Goal: Transaction & Acquisition: Purchase product/service

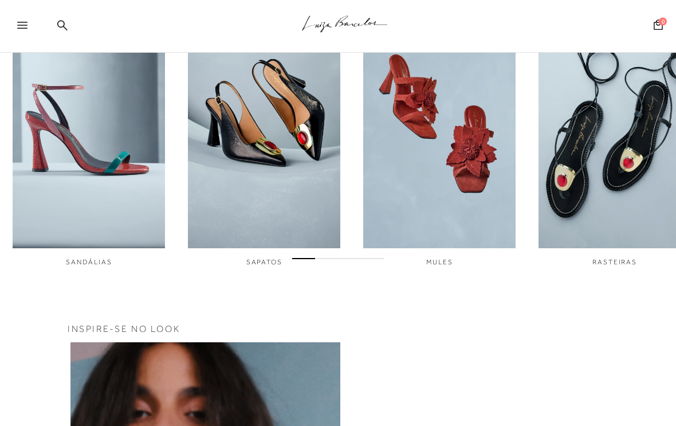
scroll to position [434, 0]
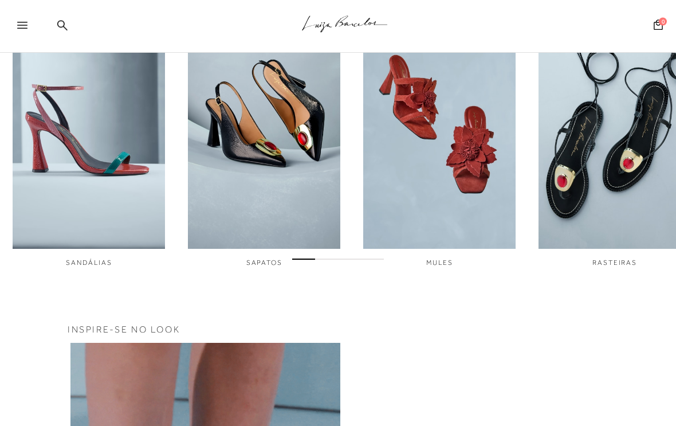
click at [261, 257] on div at bounding box center [338, 258] width 676 height 12
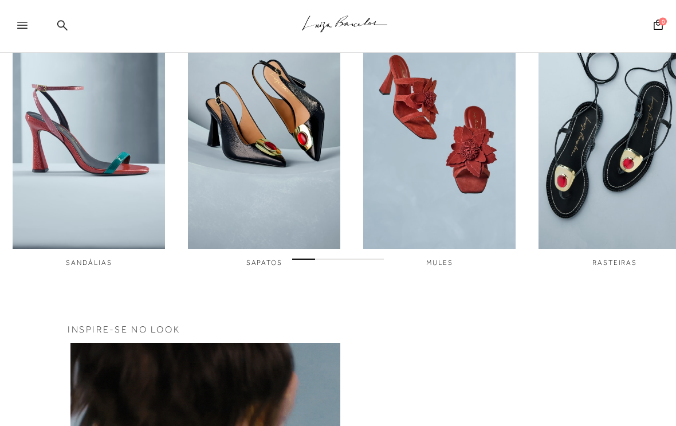
scroll to position [434, 0]
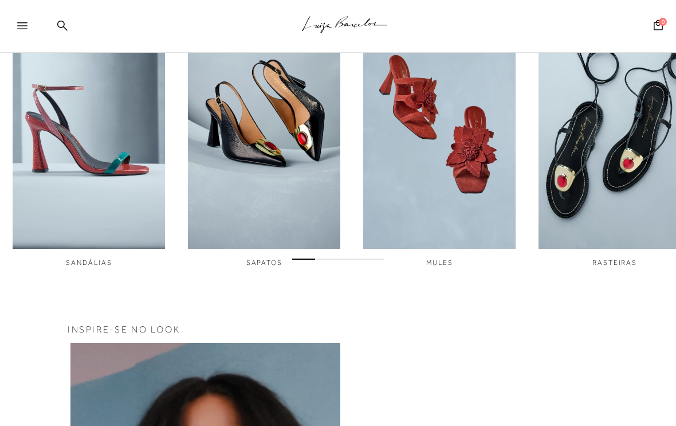
click at [275, 258] on div at bounding box center [338, 257] width 676 height 12
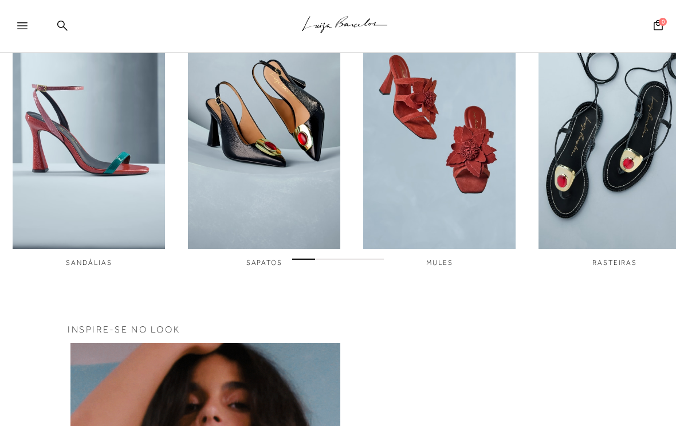
click at [311, 221] on img "2 / 6" at bounding box center [264, 105] width 152 height 285
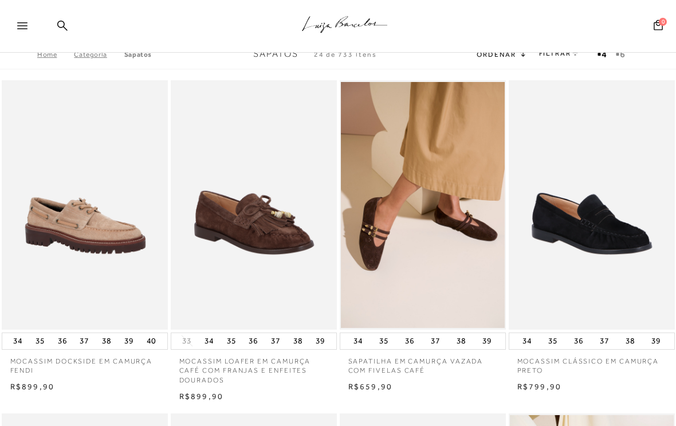
click at [558, 54] on link "FILTRAR" at bounding box center [559, 53] width 40 height 8
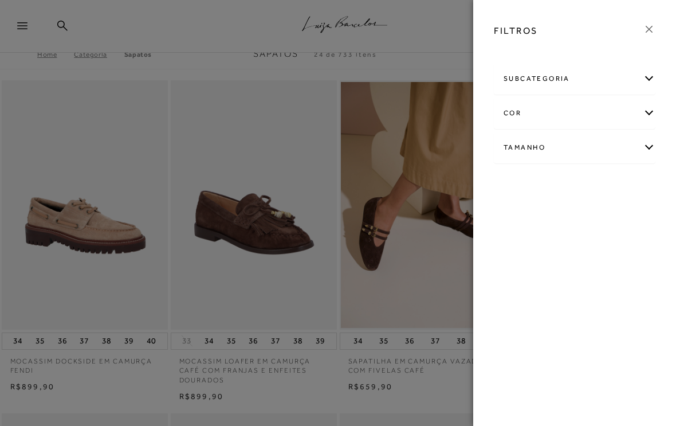
click at [651, 77] on div "subcategoria" at bounding box center [575, 79] width 160 height 30
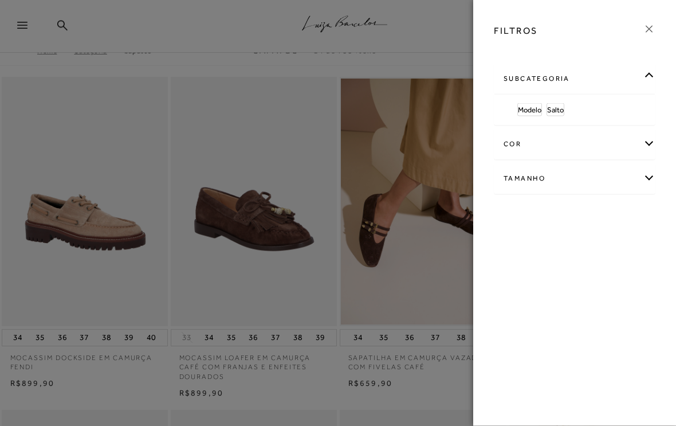
scroll to position [3, 0]
click at [648, 142] on div "cor" at bounding box center [575, 144] width 160 height 30
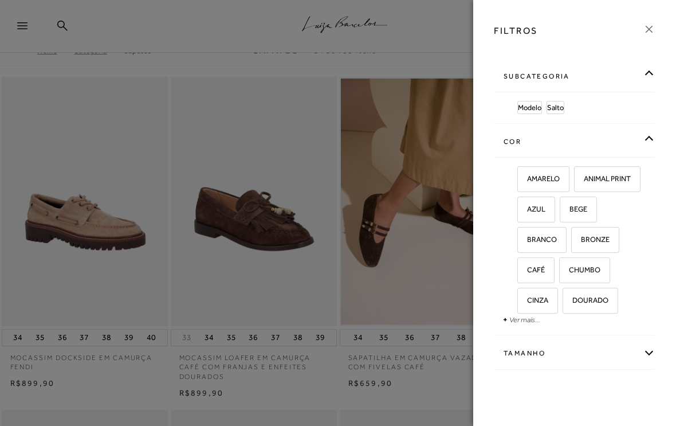
scroll to position [1, 0]
click at [644, 357] on div "Tamanho" at bounding box center [575, 354] width 160 height 30
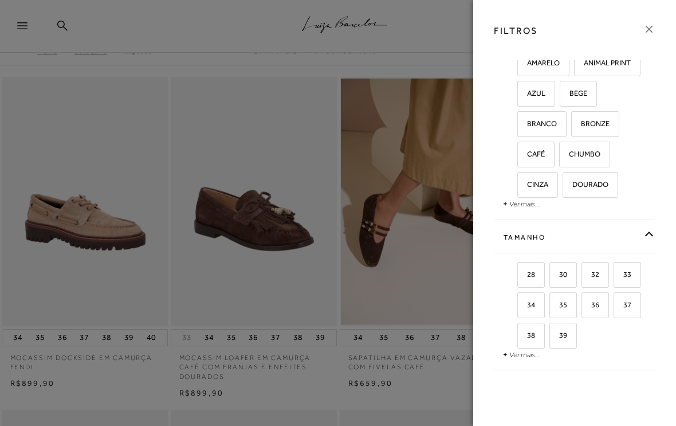
scroll to position [117, 0]
click at [634, 308] on label "37" at bounding box center [627, 305] width 26 height 25
click at [624, 308] on input "37" at bounding box center [617, 306] width 11 height 11
checkbox input "true"
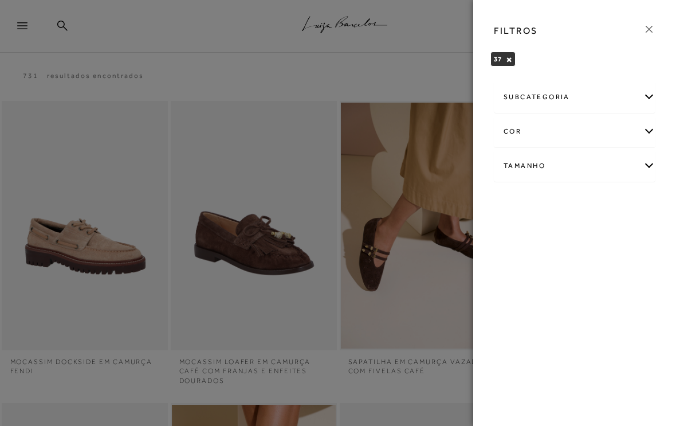
click at [648, 30] on icon at bounding box center [649, 29] width 13 height 13
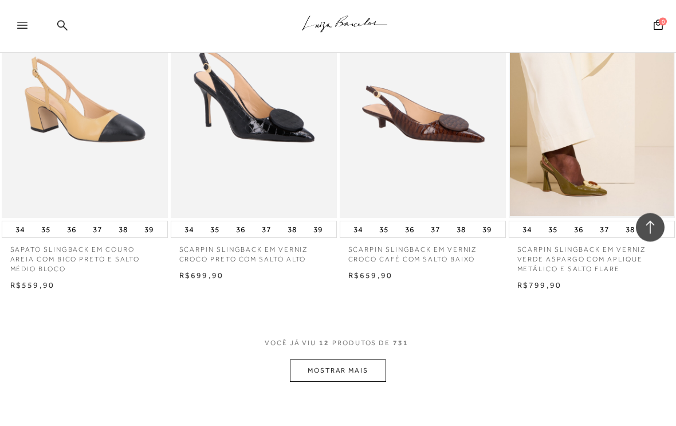
scroll to position [818, 0]
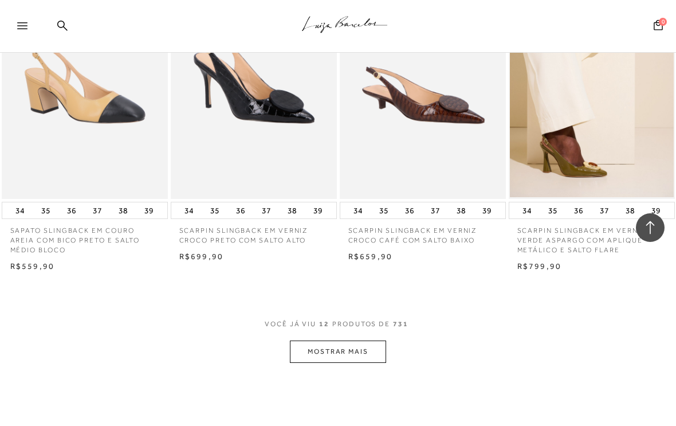
click at [352, 340] on button "MOSTRAR MAIS" at bounding box center [338, 351] width 96 height 22
click at [341, 343] on button "MOSTRAR MAIS" at bounding box center [338, 351] width 96 height 22
click at [344, 347] on button "MOSTRAR MAIS" at bounding box center [338, 351] width 96 height 22
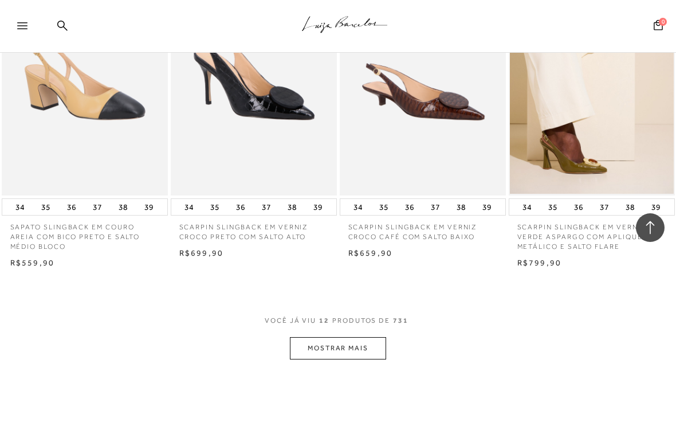
scroll to position [824, 0]
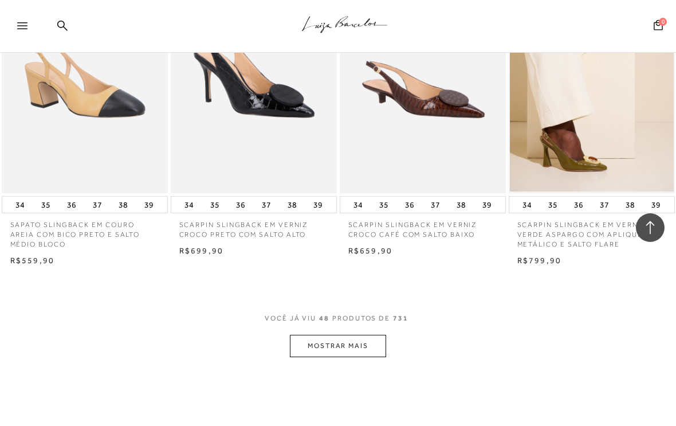
click at [338, 342] on button "MOSTRAR MAIS" at bounding box center [338, 346] width 96 height 22
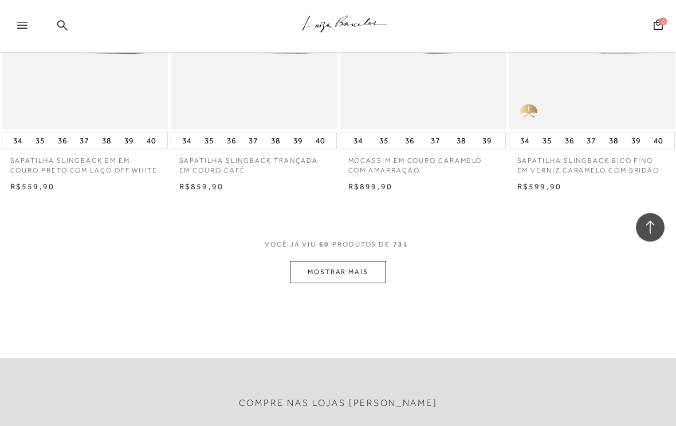
scroll to position [1892, 0]
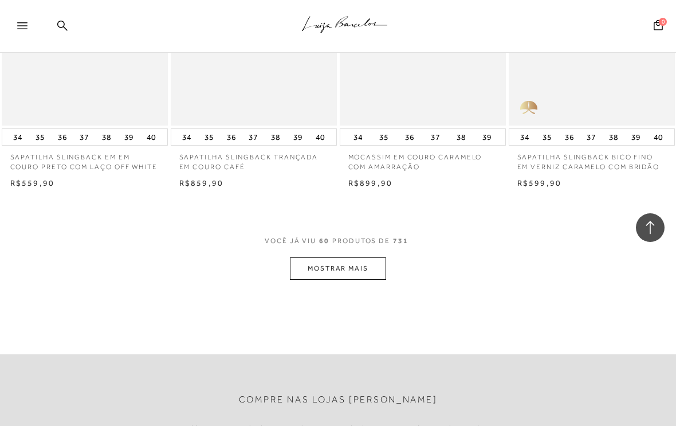
click at [332, 264] on button "MOSTRAR MAIS" at bounding box center [338, 268] width 96 height 22
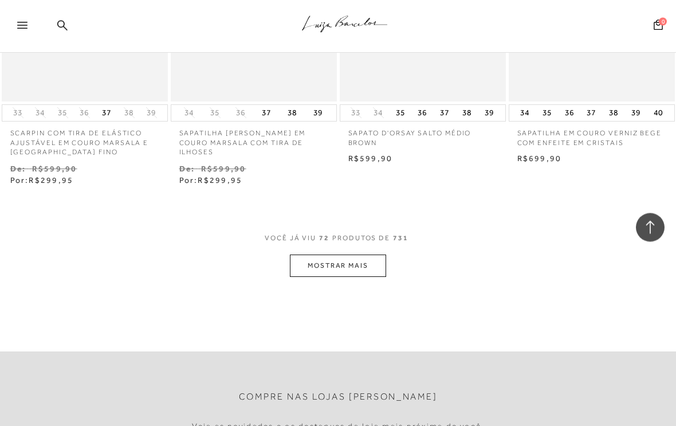
click at [351, 263] on button "MOSTRAR MAIS" at bounding box center [338, 266] width 96 height 22
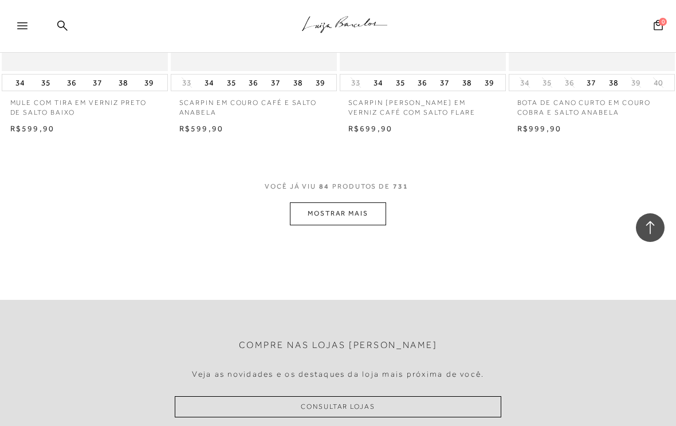
scroll to position [3967, 0]
click at [349, 209] on button "MOSTRAR MAIS" at bounding box center [338, 214] width 96 height 22
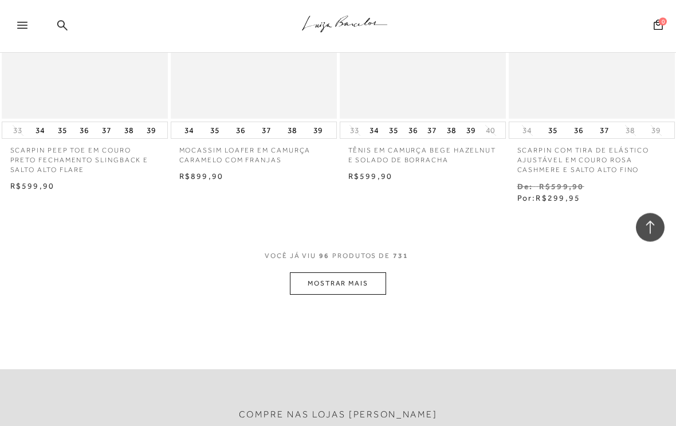
click at [338, 273] on button "MOSTRAR MAIS" at bounding box center [338, 284] width 96 height 22
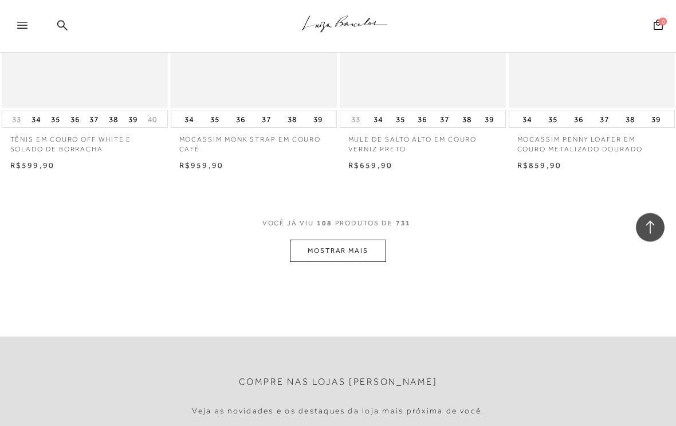
scroll to position [5931, 0]
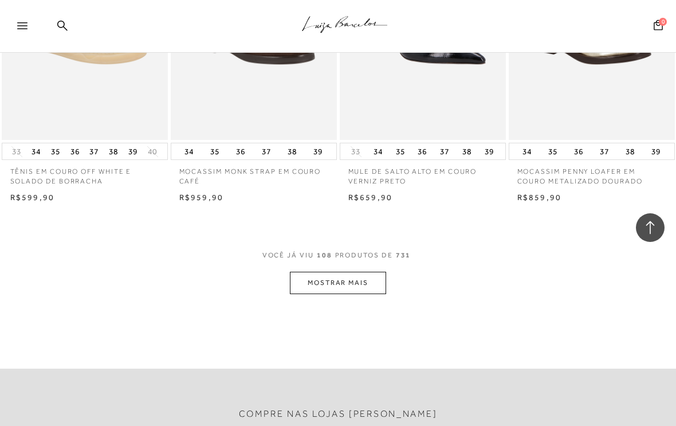
click at [347, 272] on button "MOSTRAR MAIS" at bounding box center [338, 283] width 96 height 22
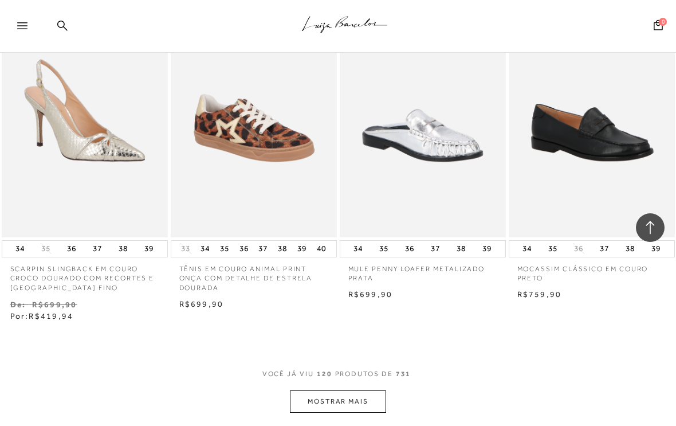
scroll to position [6851, 0]
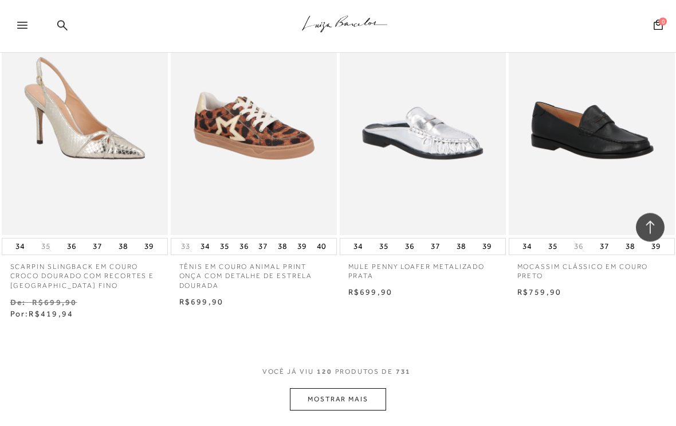
click at [355, 389] on button "MOSTRAR MAIS" at bounding box center [338, 400] width 96 height 22
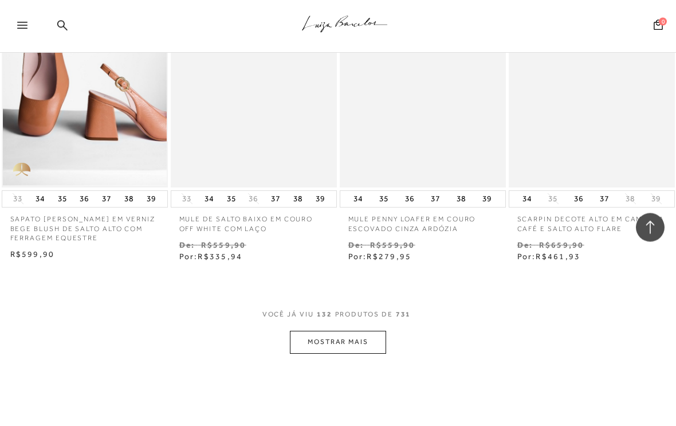
scroll to position [7922, 0]
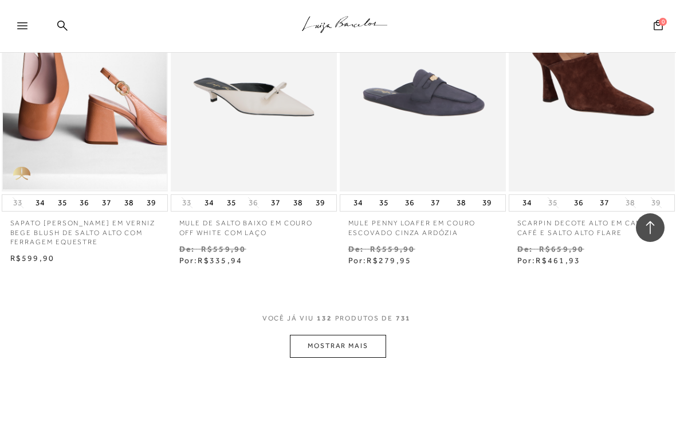
click at [347, 335] on button "MOSTRAR MAIS" at bounding box center [338, 346] width 96 height 22
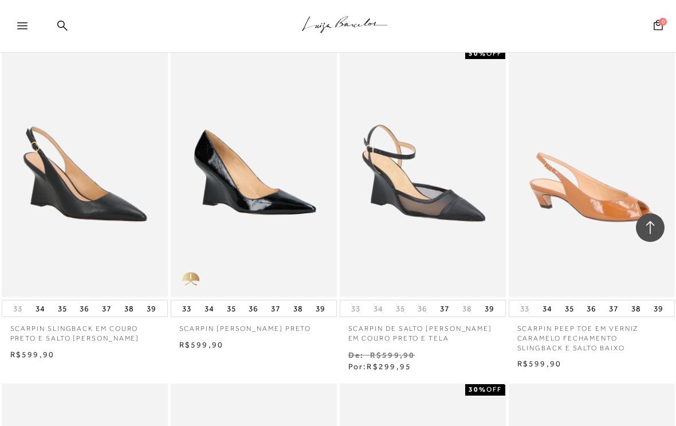
scroll to position [8157, 0]
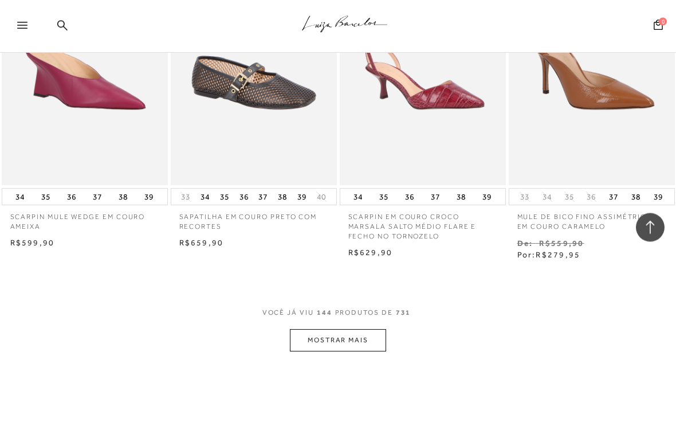
click at [352, 330] on button "MOSTRAR MAIS" at bounding box center [338, 341] width 96 height 22
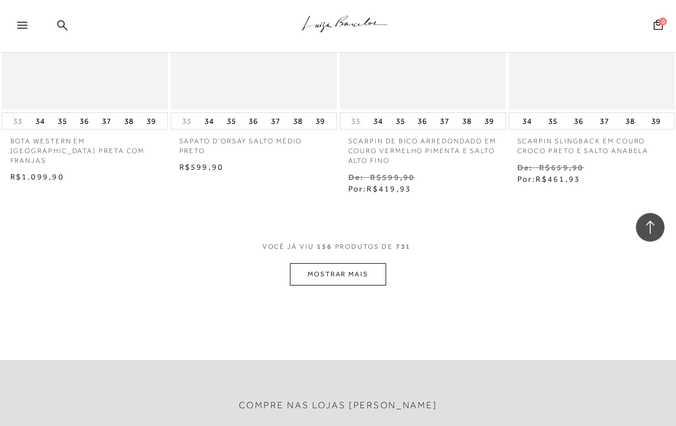
scroll to position [10049, 0]
click at [362, 263] on button "MOSTRAR MAIS" at bounding box center [338, 274] width 96 height 22
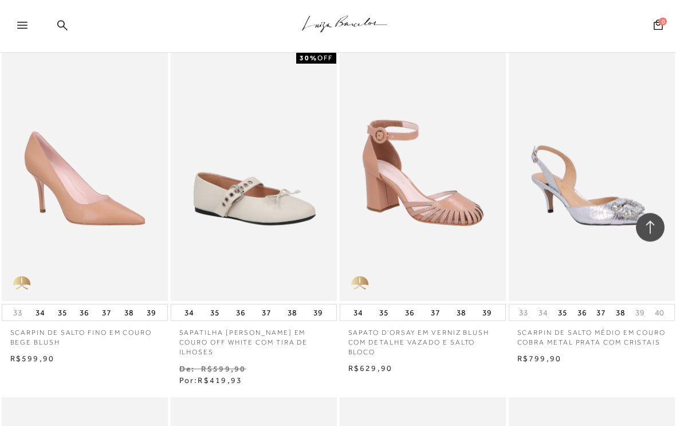
scroll to position [10202, 0]
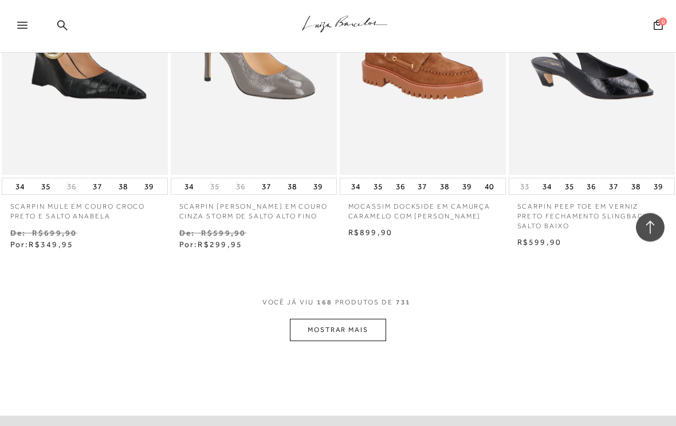
click at [363, 319] on button "MOSTRAR MAIS" at bounding box center [338, 330] width 96 height 22
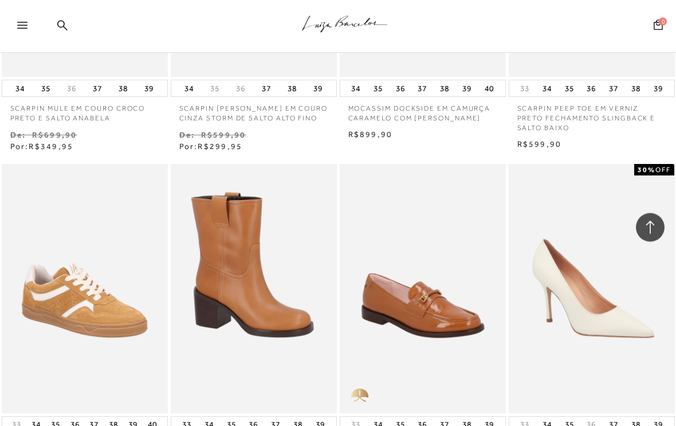
scroll to position [11096, 0]
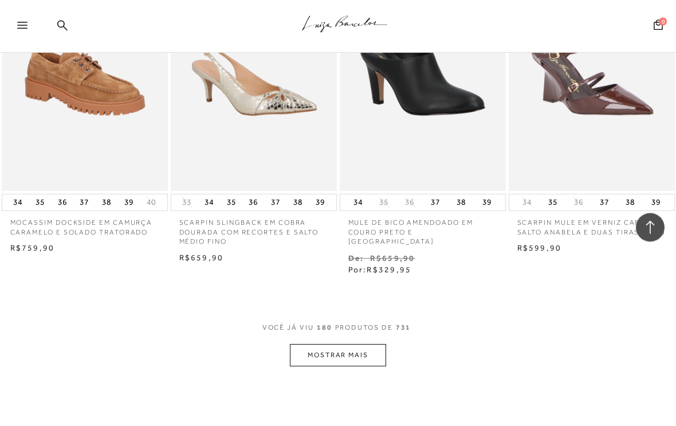
click at [354, 344] on button "MOSTRAR MAIS" at bounding box center [338, 355] width 96 height 22
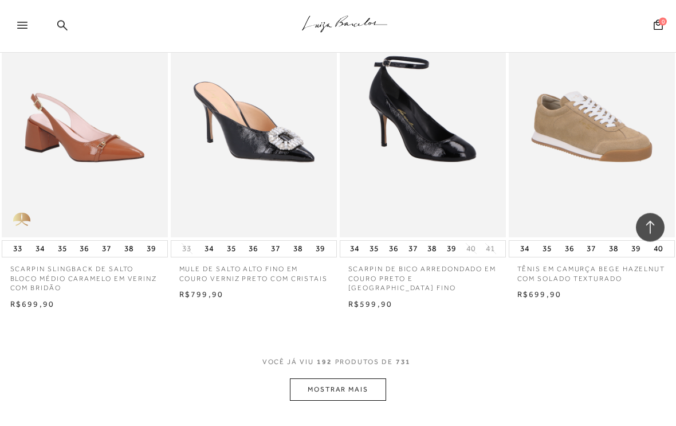
scroll to position [12978, 0]
click at [351, 378] on button "MOSTRAR MAIS" at bounding box center [338, 389] width 96 height 22
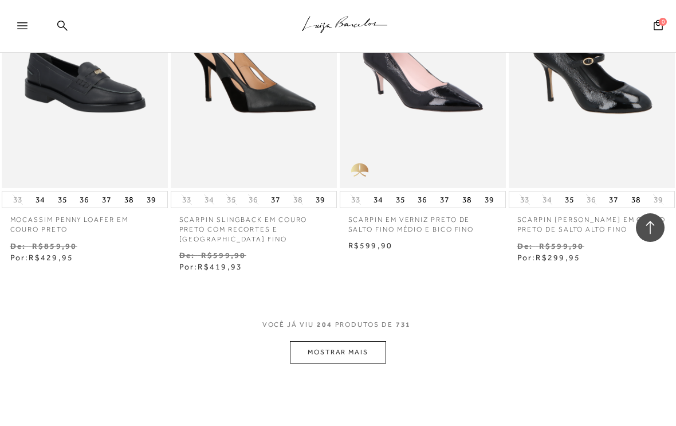
scroll to position [14035, 0]
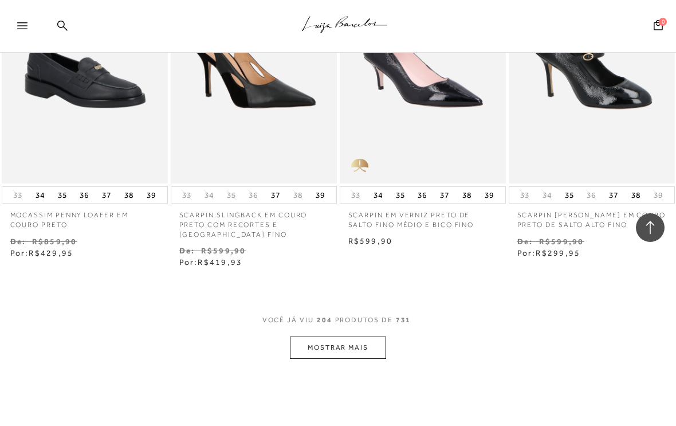
click at [372, 336] on button "MOSTRAR MAIS" at bounding box center [338, 347] width 96 height 22
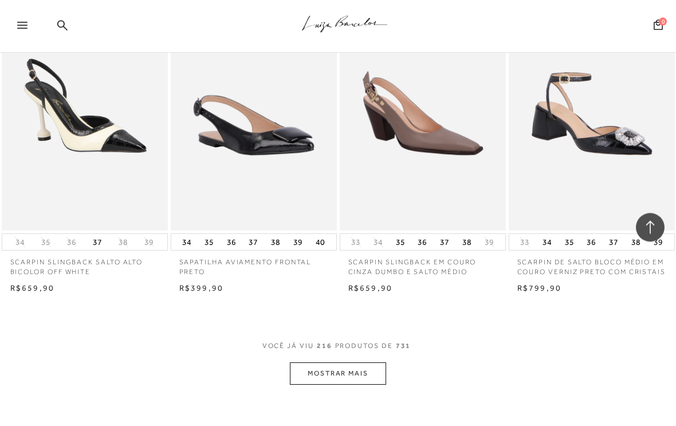
click at [353, 363] on button "MOSTRAR MAIS" at bounding box center [338, 374] width 96 height 22
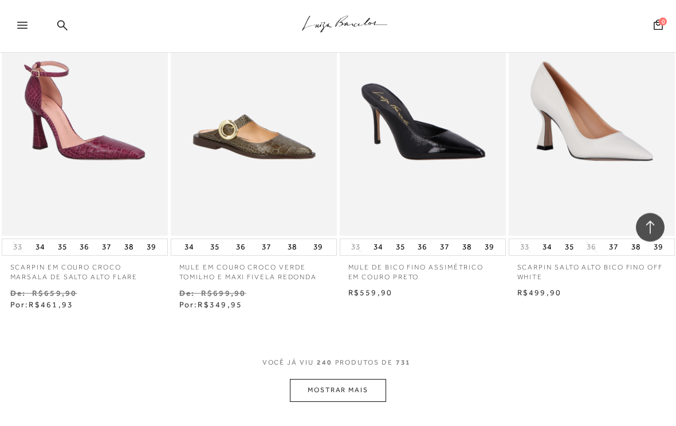
scroll to position [16986, 0]
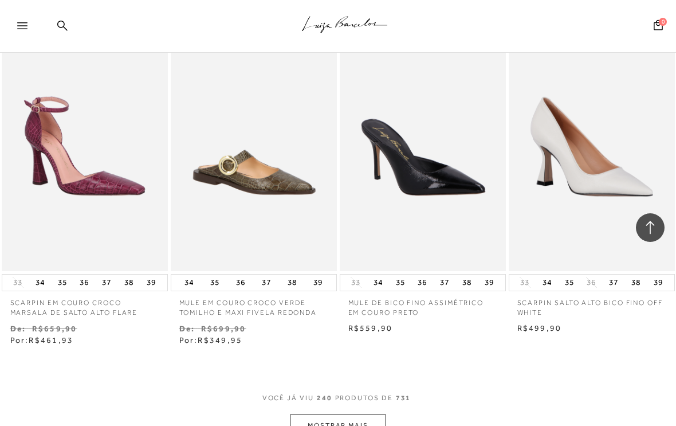
click at [359, 414] on button "MOSTRAR MAIS" at bounding box center [338, 425] width 96 height 22
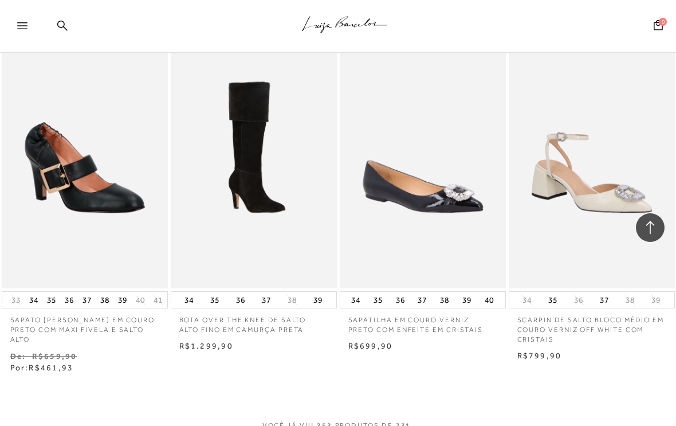
scroll to position [17976, 0]
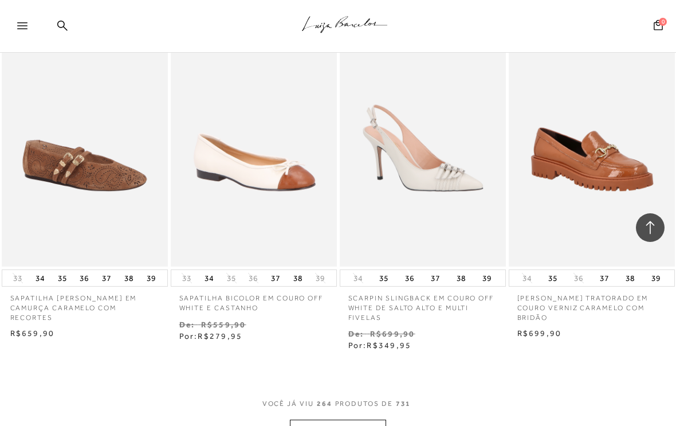
scroll to position [18998, 0]
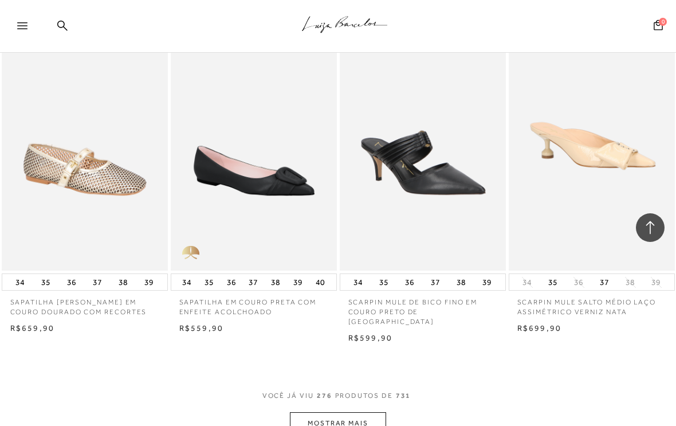
scroll to position [20029, 0]
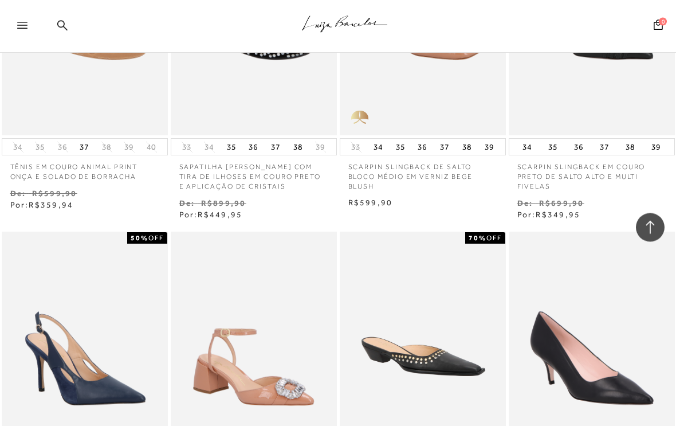
scroll to position [20837, 0]
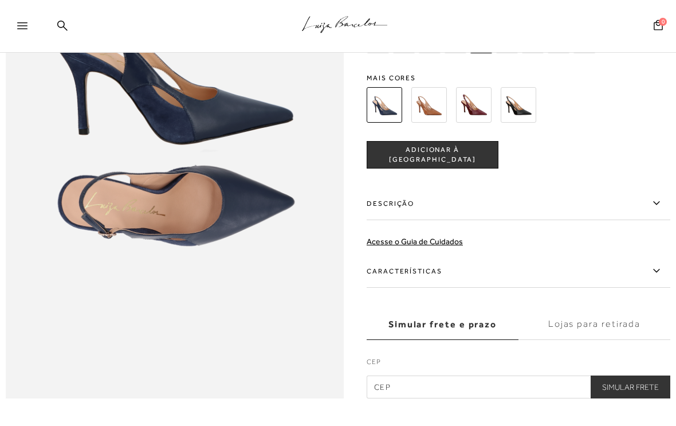
scroll to position [636, 0]
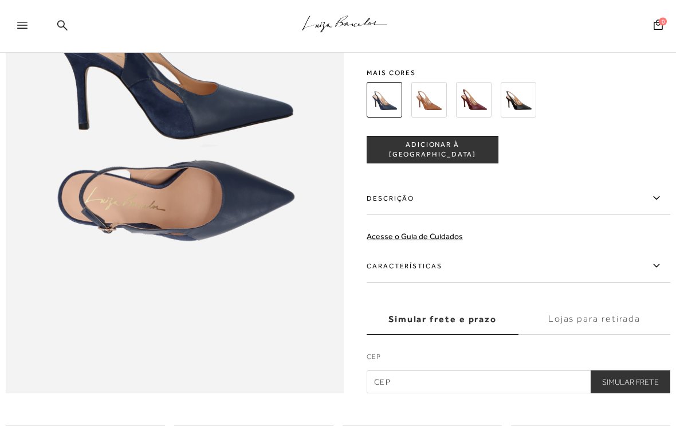
click at [653, 198] on icon at bounding box center [657, 198] width 14 height 14
click at [0, 0] on input "Descrição" at bounding box center [0, 0] width 0 height 0
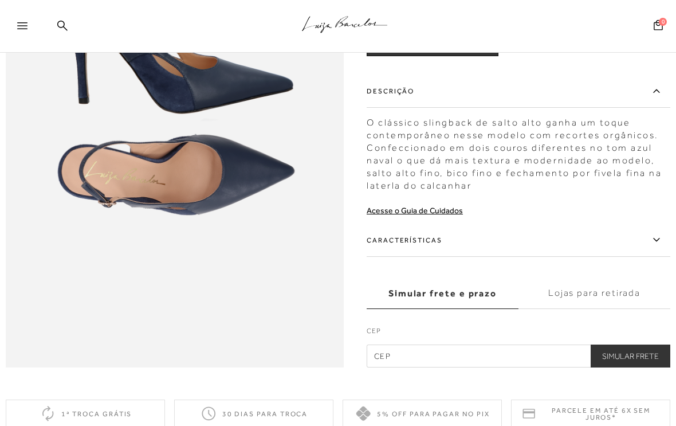
scroll to position [663, 0]
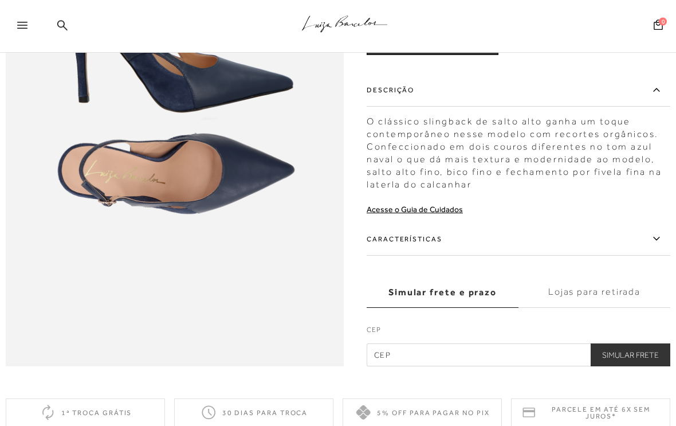
click at [656, 238] on icon at bounding box center [657, 239] width 14 height 14
click at [0, 0] on input "Características" at bounding box center [0, 0] width 0 height 0
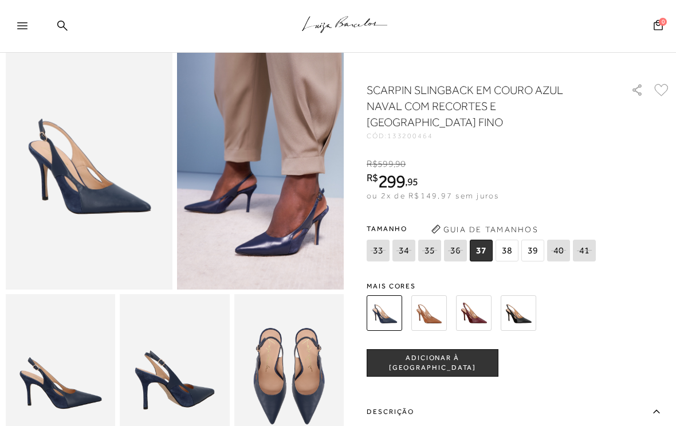
scroll to position [0, 0]
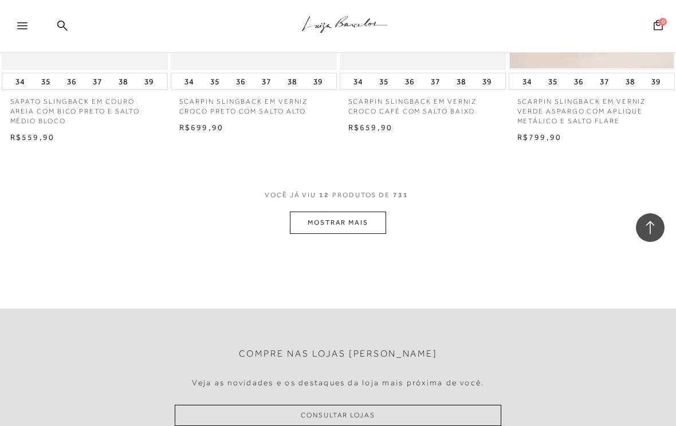
scroll to position [945, 0]
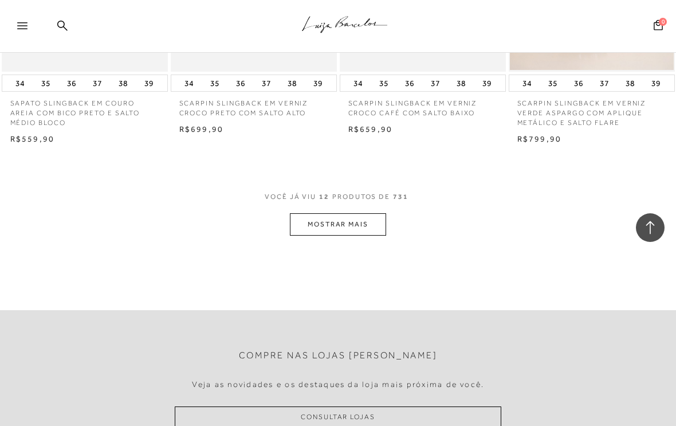
click at [355, 217] on button "MOSTRAR MAIS" at bounding box center [338, 224] width 96 height 22
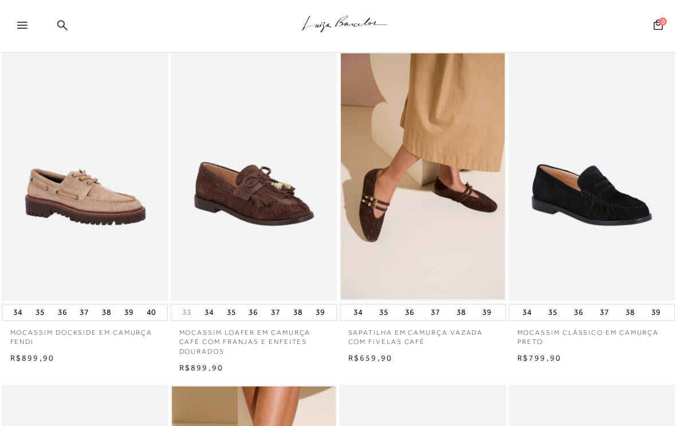
scroll to position [45, 0]
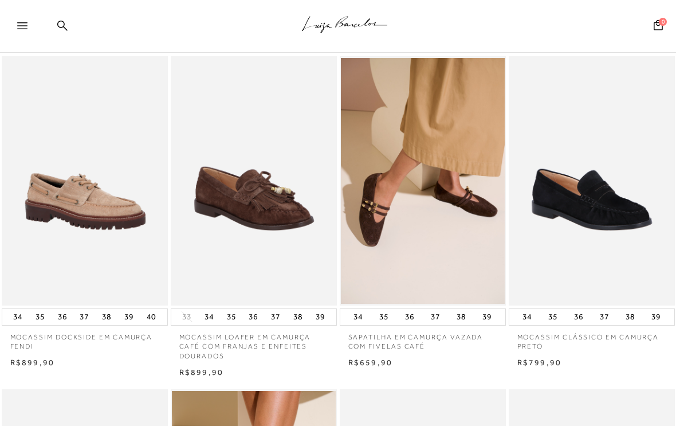
click at [62, 27] on icon at bounding box center [62, 25] width 10 height 10
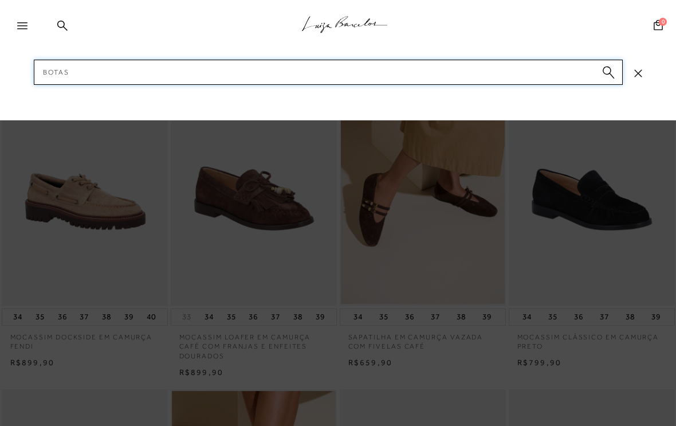
type input "Botas"
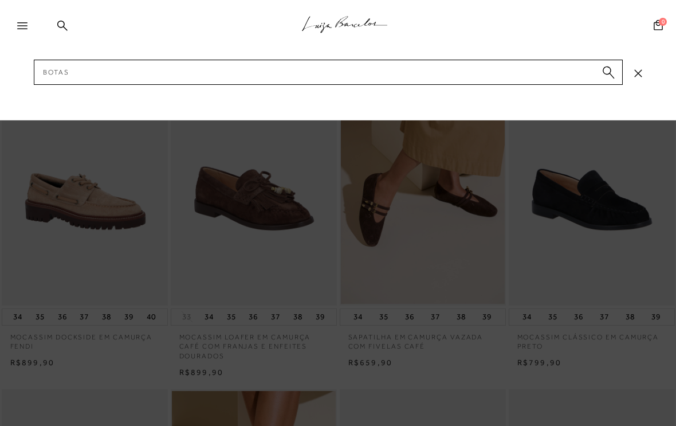
click at [608, 69] on circle "submit" at bounding box center [607, 70] width 8 height 8
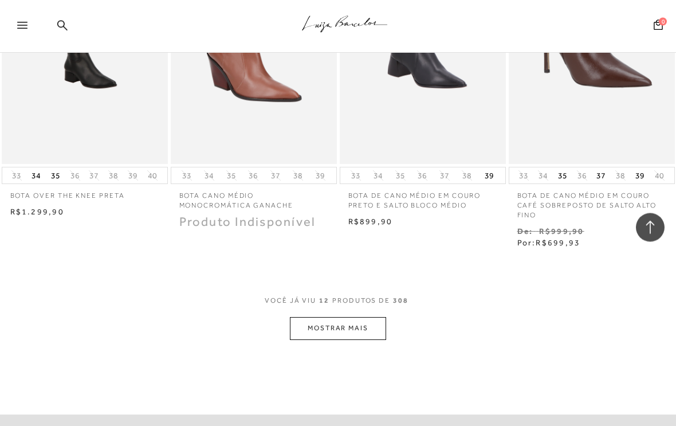
scroll to position [895, 0]
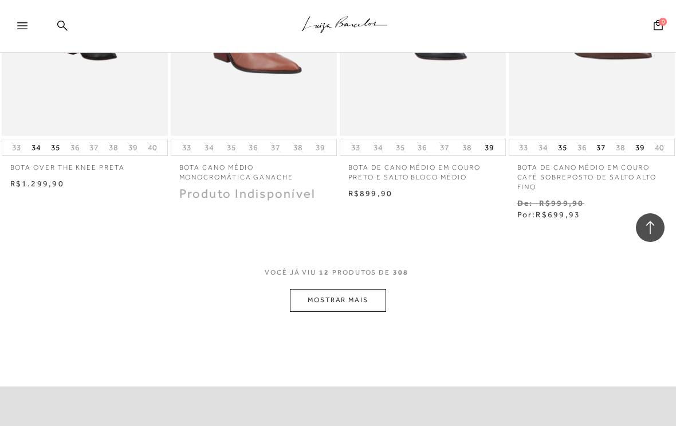
click at [342, 291] on button "MOSTRAR MAIS" at bounding box center [338, 300] width 96 height 22
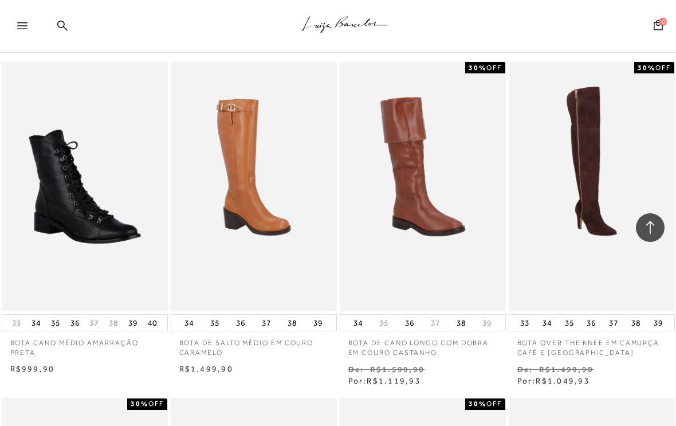
scroll to position [1064, 0]
click at [375, 258] on img at bounding box center [423, 187] width 164 height 246
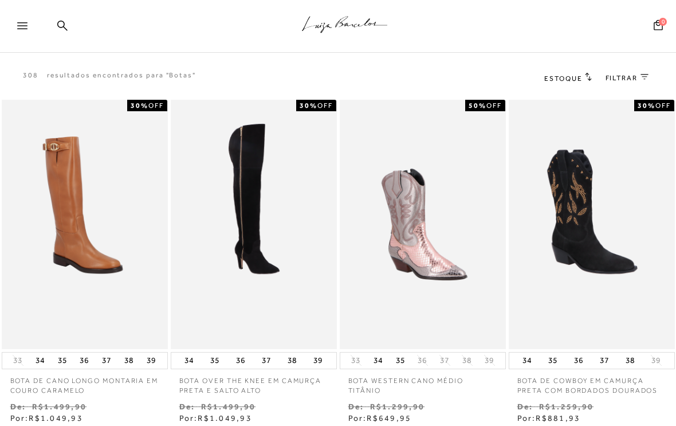
click at [485, 254] on img at bounding box center [423, 224] width 164 height 246
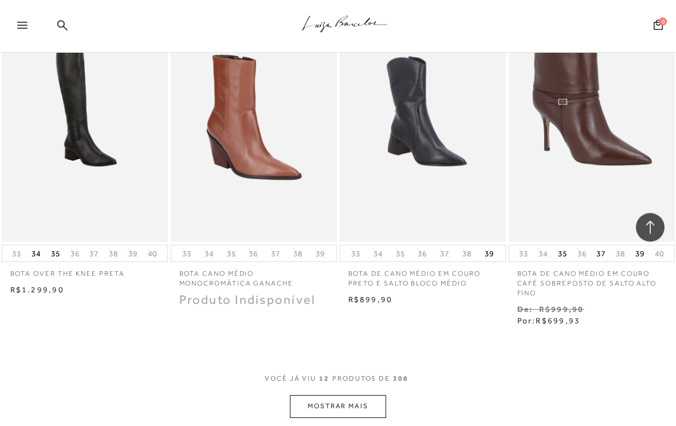
scroll to position [804, 0]
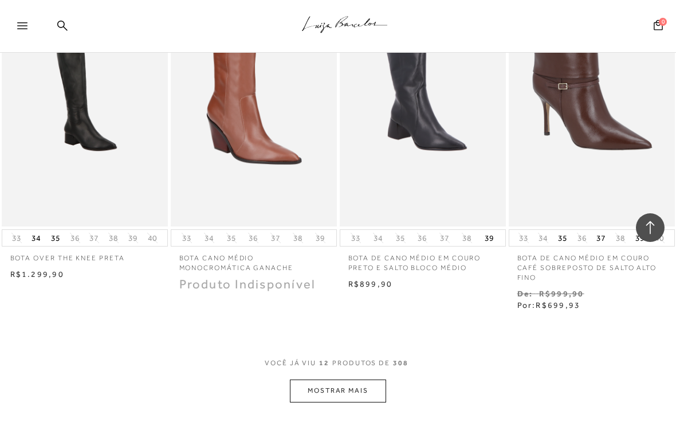
click at [319, 382] on button "MOSTRAR MAIS" at bounding box center [338, 390] width 96 height 22
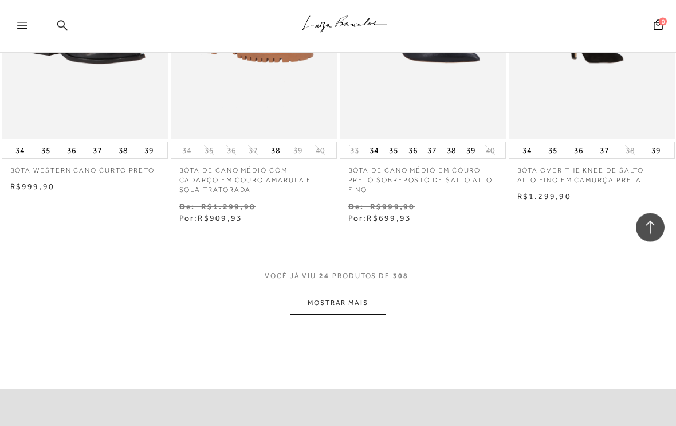
scroll to position [1919, 0]
click at [353, 293] on button "MOSTRAR MAIS" at bounding box center [338, 303] width 96 height 22
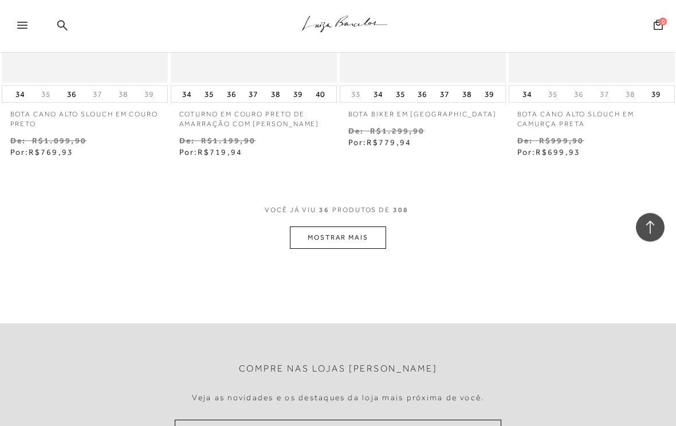
click at [344, 227] on button "MOSTRAR MAIS" at bounding box center [338, 238] width 96 height 22
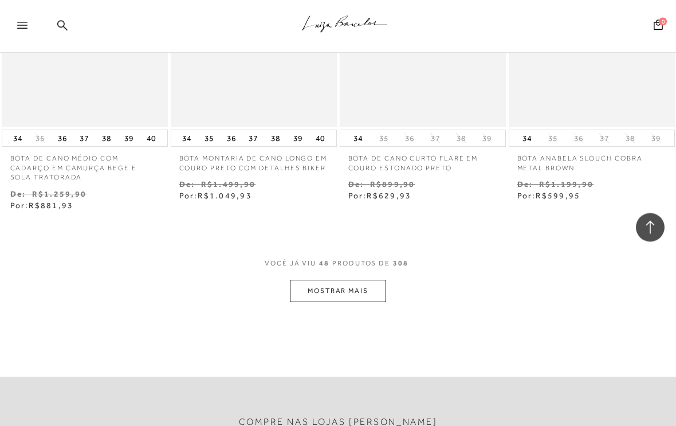
scroll to position [3967, 0]
click at [343, 281] on button "MOSTRAR MAIS" at bounding box center [338, 290] width 96 height 22
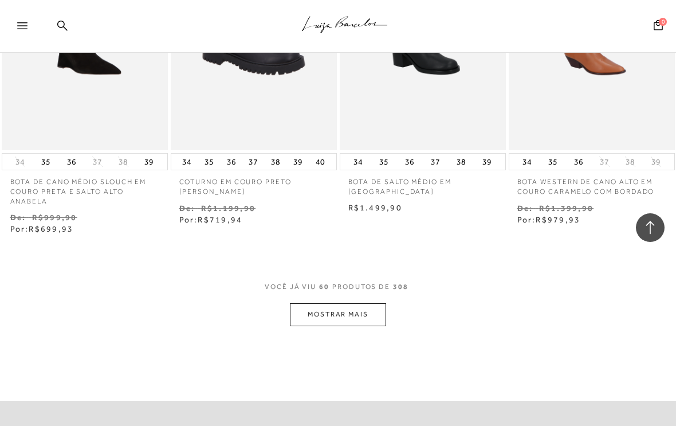
scroll to position [4970, 0]
click at [344, 303] on button "MOSTRAR MAIS" at bounding box center [338, 314] width 96 height 22
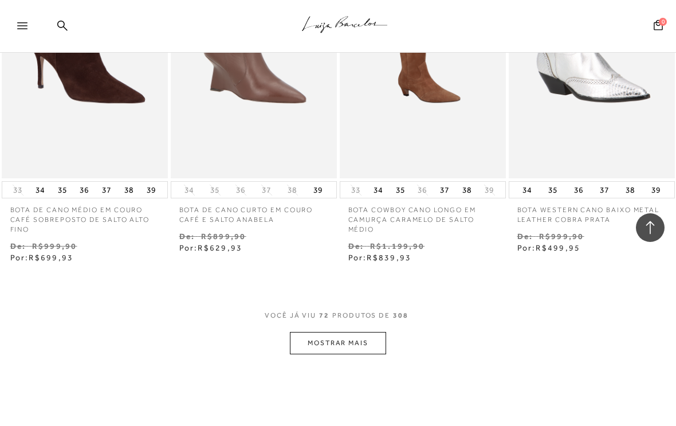
scroll to position [5960, 0]
click at [338, 331] on button "MOSTRAR MAIS" at bounding box center [338, 342] width 96 height 22
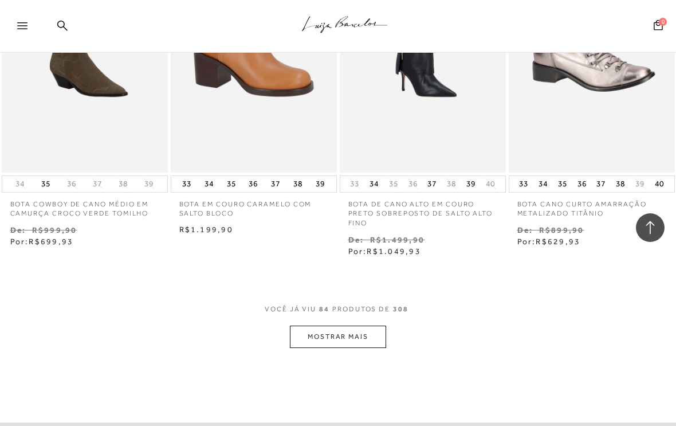
scroll to position [6993, 0]
click at [341, 325] on button "MOSTRAR MAIS" at bounding box center [338, 336] width 96 height 22
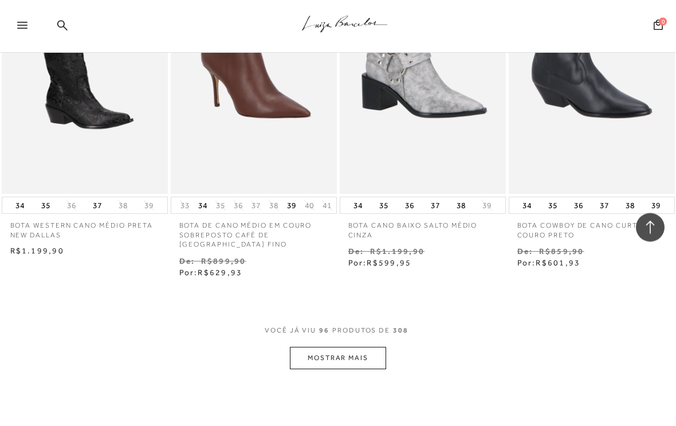
scroll to position [7989, 0]
click at [338, 347] on button "MOSTRAR MAIS" at bounding box center [338, 358] width 96 height 22
click at [340, 347] on button "MOSTRAR MAIS" at bounding box center [338, 358] width 96 height 22
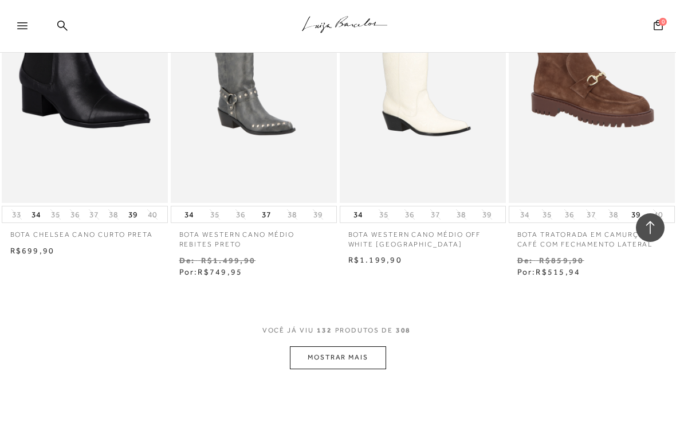
scroll to position [9036, 0]
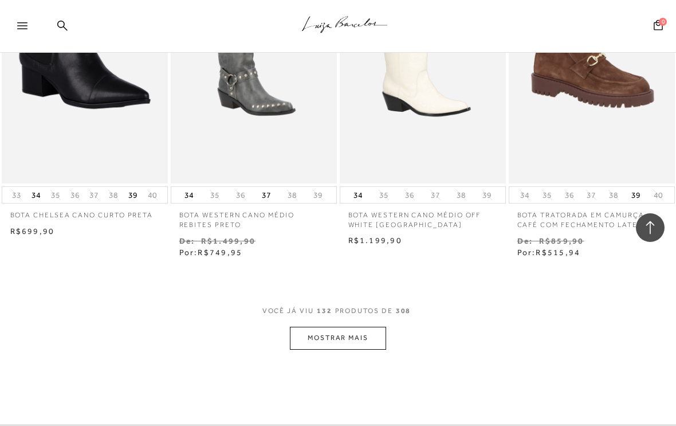
click at [345, 327] on button "MOSTRAR MAIS" at bounding box center [338, 338] width 96 height 22
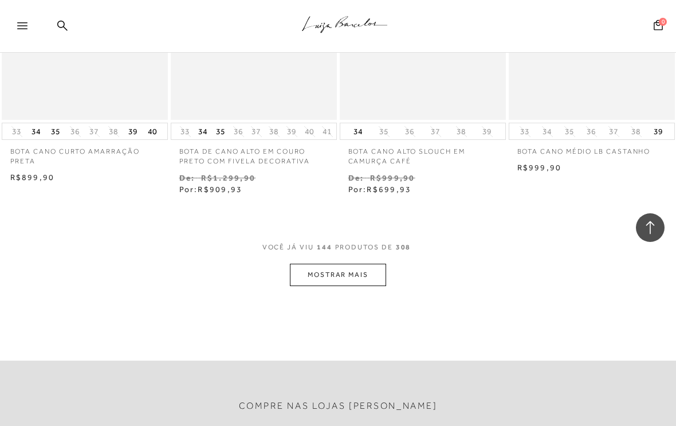
scroll to position [10106, 0]
click at [334, 264] on button "MOSTRAR MAIS" at bounding box center [338, 275] width 96 height 22
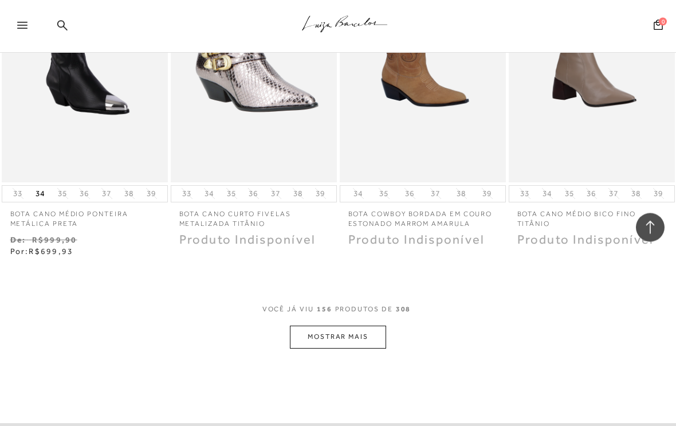
click at [343, 326] on button "MOSTRAR MAIS" at bounding box center [338, 337] width 96 height 22
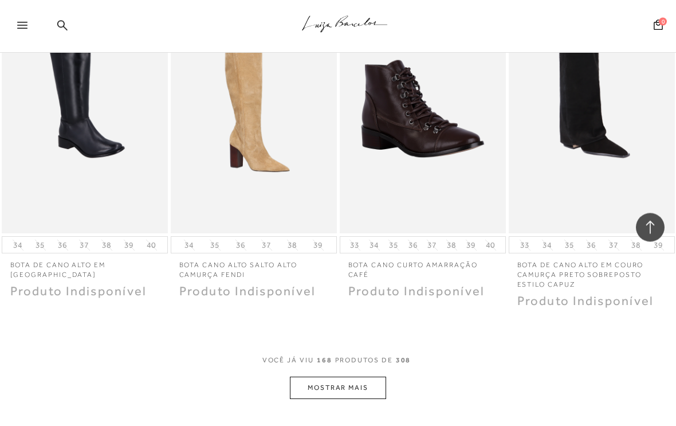
scroll to position [11998, 0]
click at [349, 377] on button "MOSTRAR MAIS" at bounding box center [338, 388] width 96 height 22
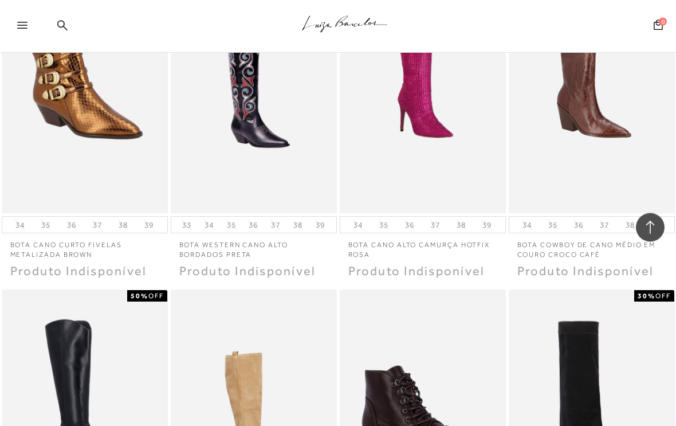
scroll to position [11680, 0]
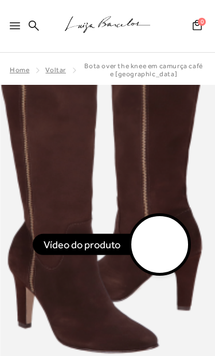
scroll to position [3, 0]
